Goal: Find specific page/section: Find specific page/section

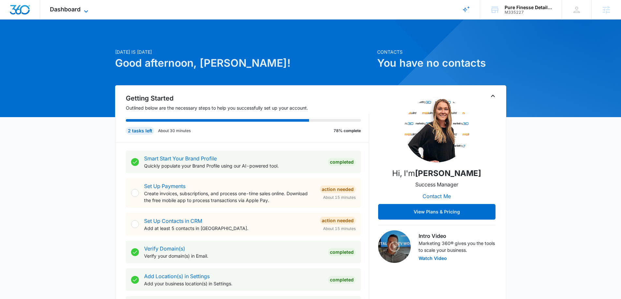
click at [89, 12] on icon at bounding box center [86, 11] width 8 height 8
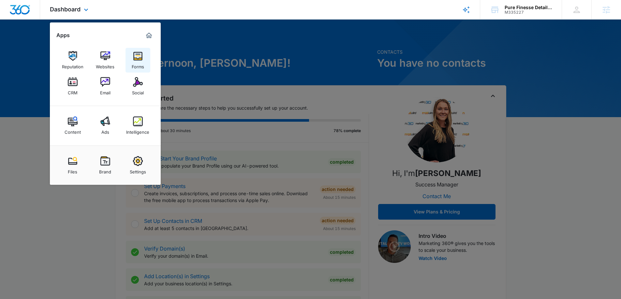
click at [138, 60] on img at bounding box center [138, 56] width 10 height 10
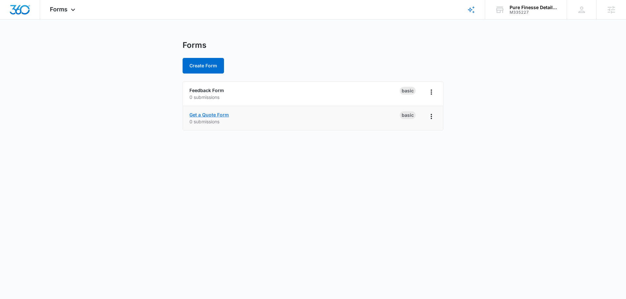
click at [204, 112] on link "Get a Quote Form" at bounding box center [208, 115] width 39 height 6
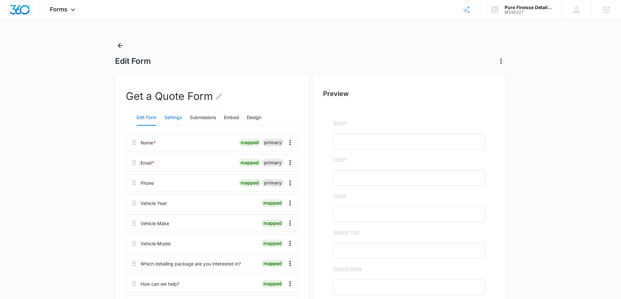
click at [169, 115] on button "Settings" at bounding box center [173, 118] width 18 height 16
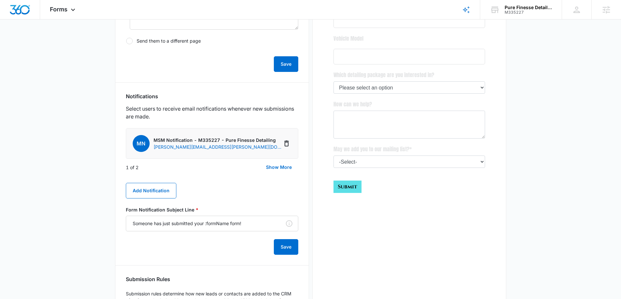
scroll to position [293, 0]
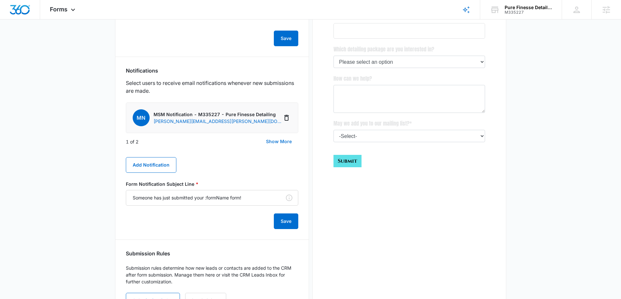
click at [282, 140] on button "Show More" at bounding box center [278, 142] width 39 height 16
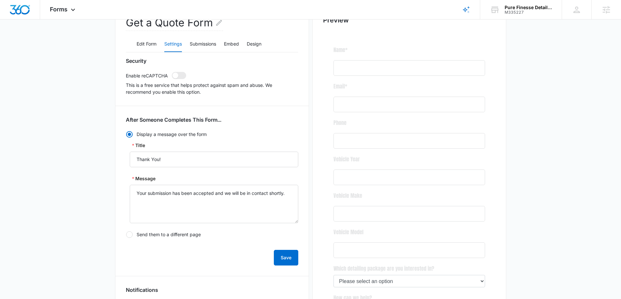
scroll to position [65, 0]
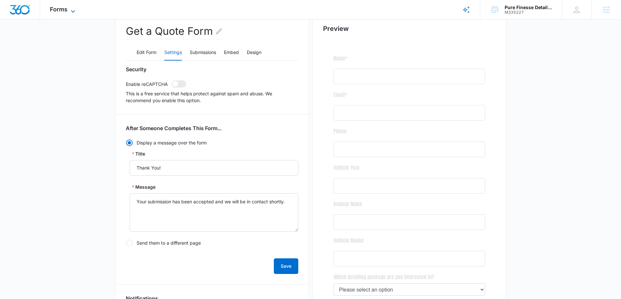
click at [60, 6] on span "Forms" at bounding box center [59, 9] width 18 height 7
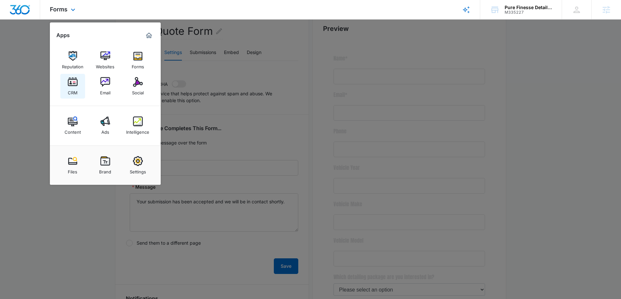
click at [73, 90] on div "CRM" at bounding box center [73, 91] width 10 height 8
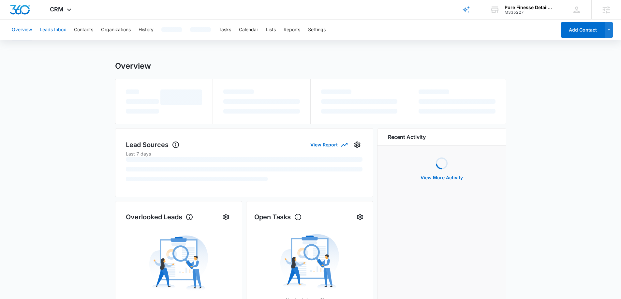
click at [59, 26] on button "Leads Inbox" at bounding box center [53, 30] width 26 height 21
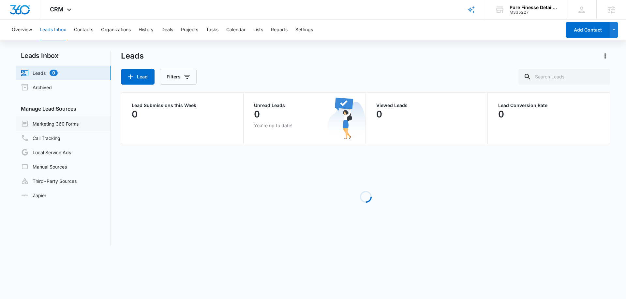
click at [64, 123] on link "Marketing 360 Forms" at bounding box center [50, 124] width 58 height 8
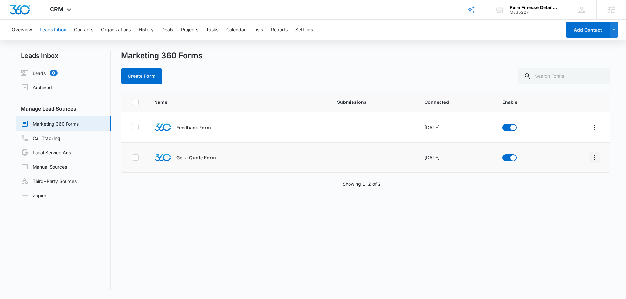
click at [593, 158] on icon "Overflow Menu" at bounding box center [593, 157] width 1 height 5
click at [556, 198] on div "Field Mapping" at bounding box center [559, 195] width 37 height 5
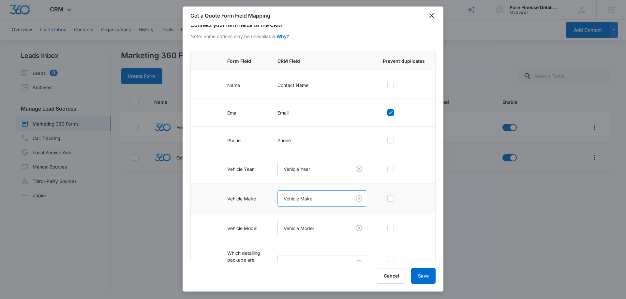
scroll to position [123, 0]
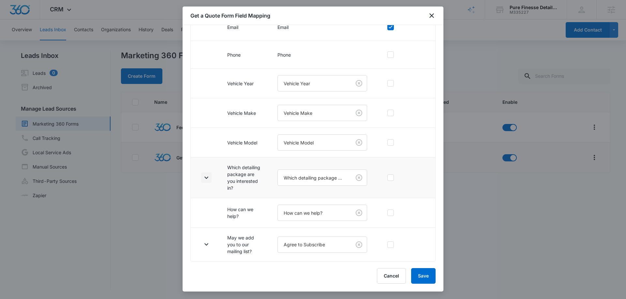
click at [207, 180] on icon "button" at bounding box center [206, 178] width 8 height 8
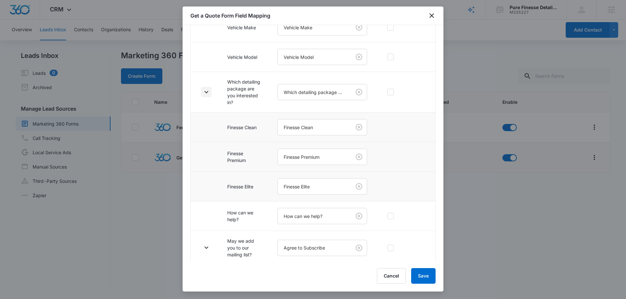
scroll to position [212, 0]
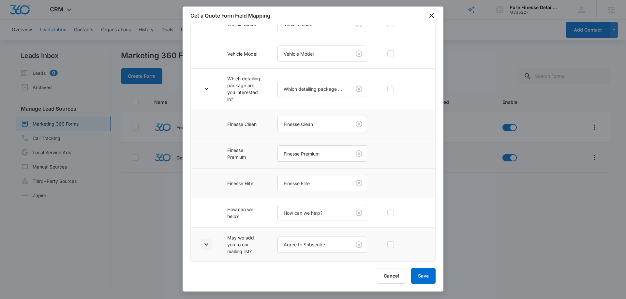
click at [207, 245] on icon "button" at bounding box center [206, 245] width 8 height 8
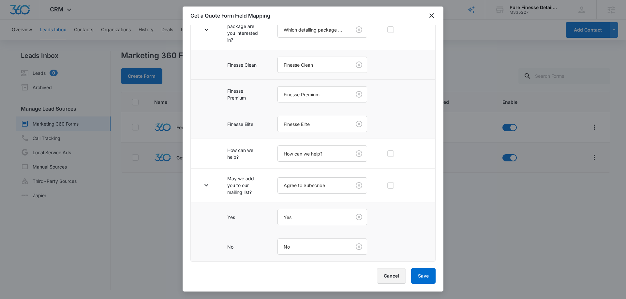
click at [391, 278] on button "Cancel" at bounding box center [391, 276] width 29 height 16
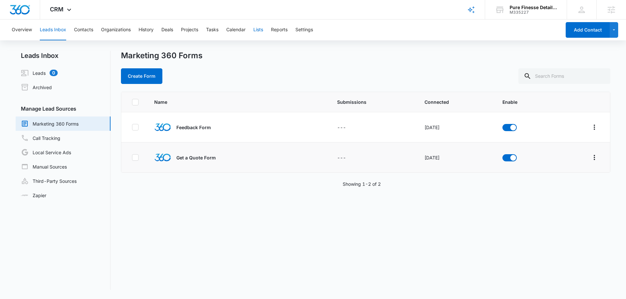
click at [263, 34] on button "Lists" at bounding box center [258, 30] width 10 height 21
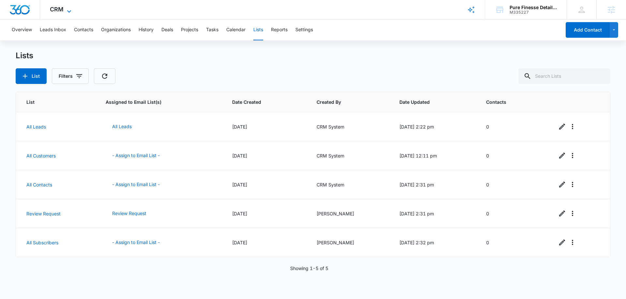
click at [56, 7] on span "CRM" at bounding box center [57, 9] width 14 height 7
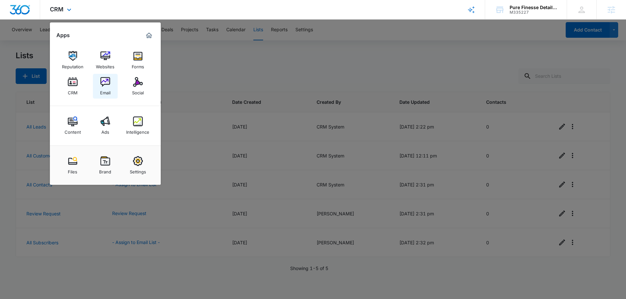
click at [102, 89] on div "Email" at bounding box center [105, 91] width 10 height 8
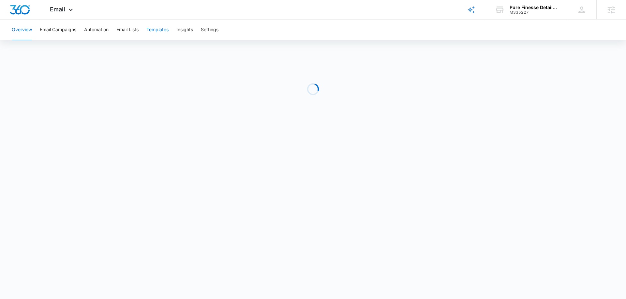
click at [153, 32] on button "Templates" at bounding box center [157, 30] width 22 height 21
click at [102, 32] on button "Automation" at bounding box center [96, 30] width 24 height 21
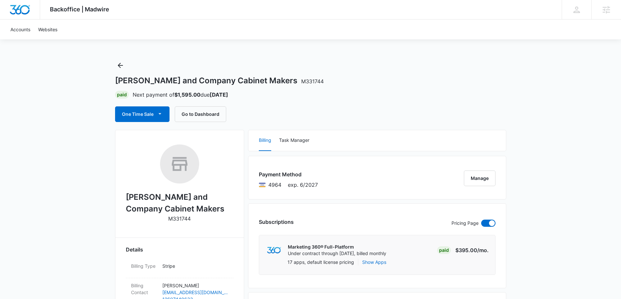
click at [119, 66] on icon "Back" at bounding box center [120, 65] width 5 height 5
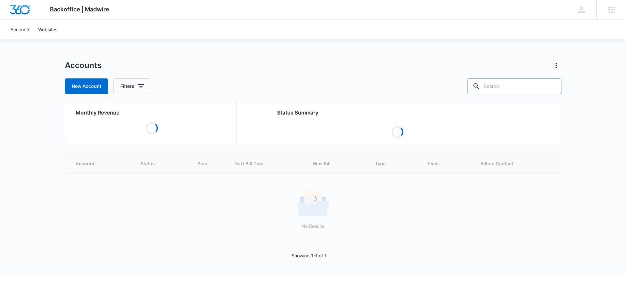
drag, startPoint x: 525, startPoint y: 88, endPoint x: 519, endPoint y: 87, distance: 5.6
click at [520, 87] on input "text" at bounding box center [514, 87] width 94 height 16
type input "epic car wash solutions"
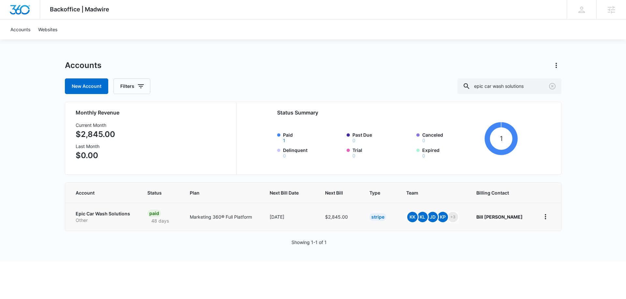
click at [115, 218] on p "Other" at bounding box center [104, 220] width 56 height 7
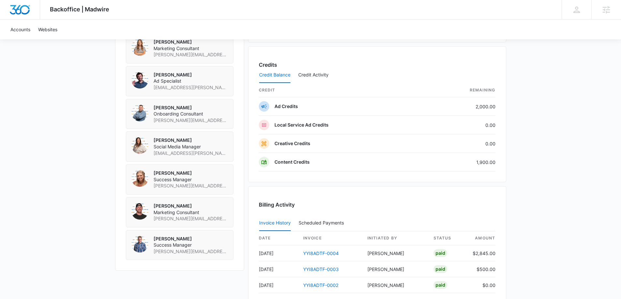
scroll to position [521, 0]
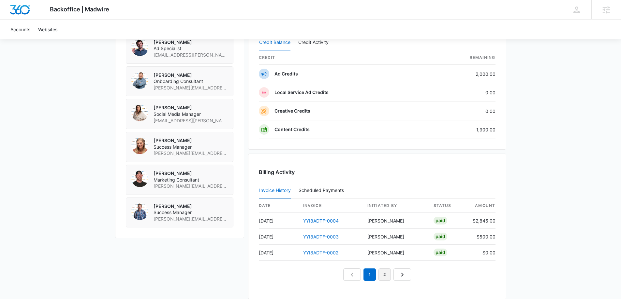
click at [385, 276] on link "2" at bounding box center [384, 275] width 12 height 12
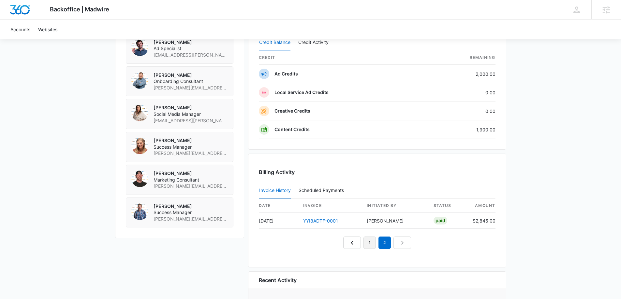
click at [367, 244] on link "1" at bounding box center [369, 243] width 12 height 12
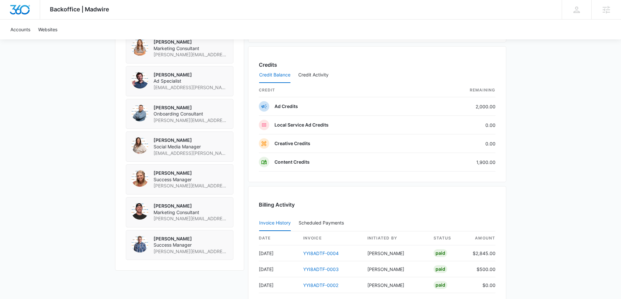
scroll to position [554, 0]
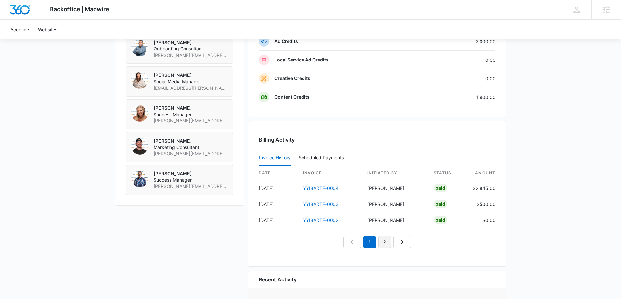
click at [386, 245] on link "2" at bounding box center [384, 242] width 12 height 12
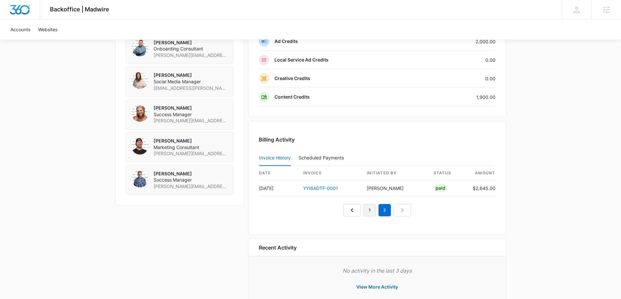
click at [368, 211] on link "1" at bounding box center [369, 210] width 12 height 12
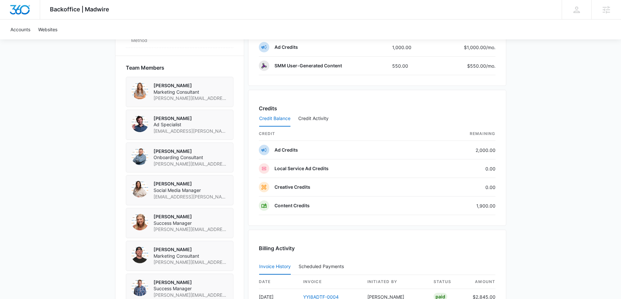
scroll to position [540, 0]
